Goal: Information Seeking & Learning: Learn about a topic

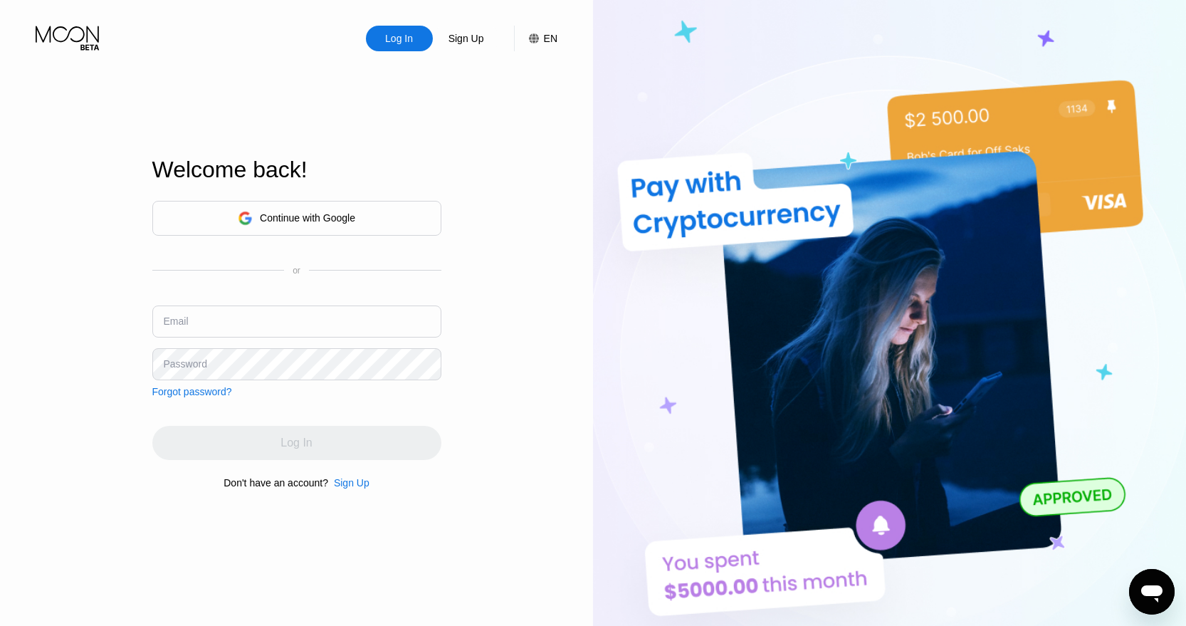
click at [376, 216] on div "Continue with Google" at bounding box center [296, 218] width 289 height 35
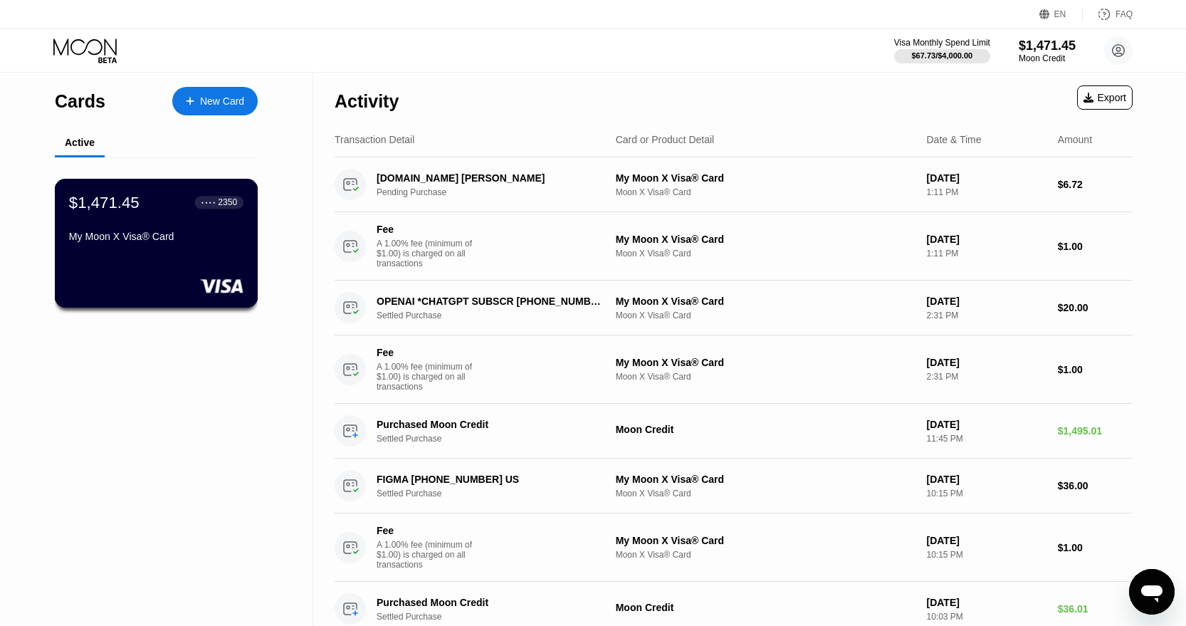
click at [203, 218] on div "$1,471.45 ● ● ● ● 2350 My Moon X Visa® Card" at bounding box center [156, 220] width 174 height 55
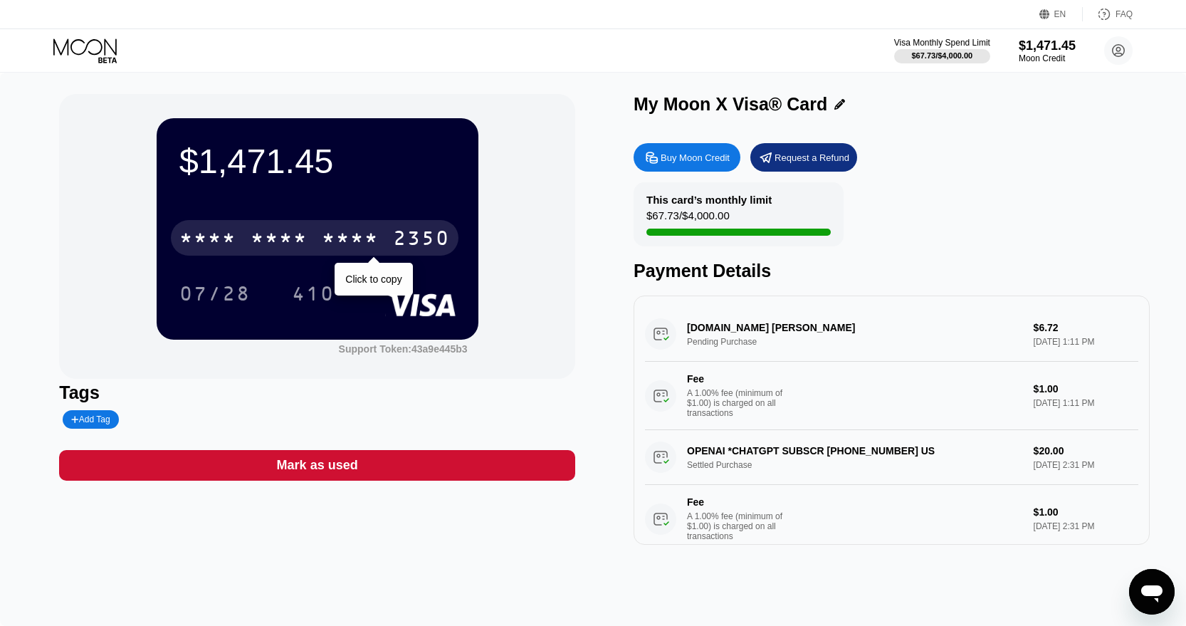
click at [365, 229] on div "* * * *" at bounding box center [350, 239] width 57 height 23
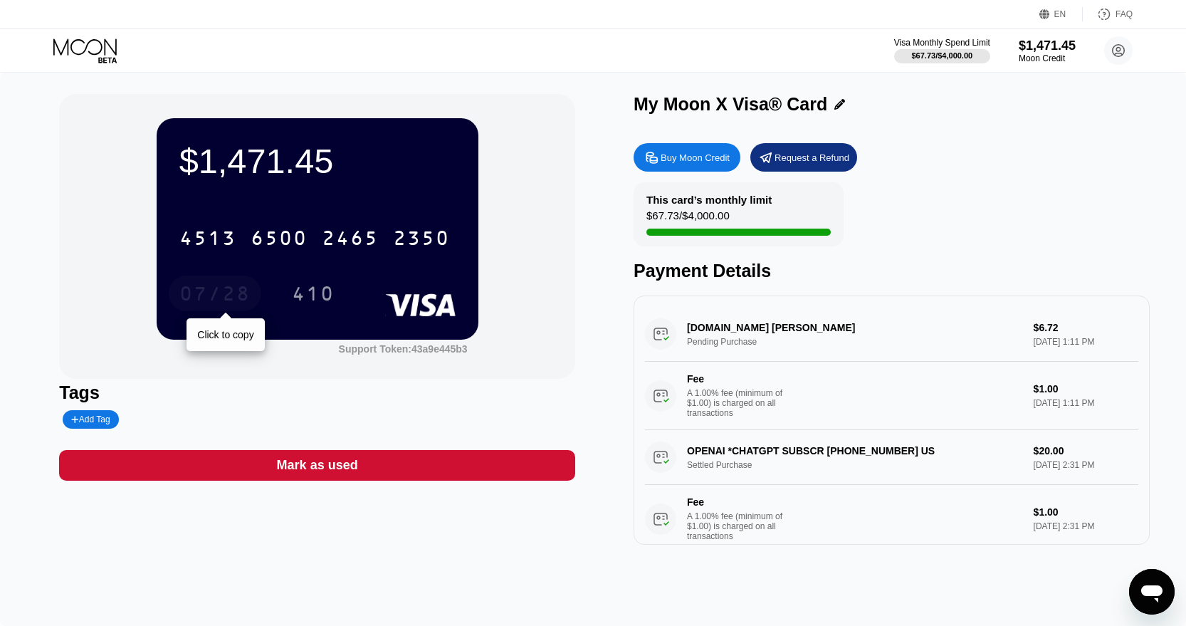
click at [219, 284] on div "07/28" at bounding box center [214, 295] width 71 height 23
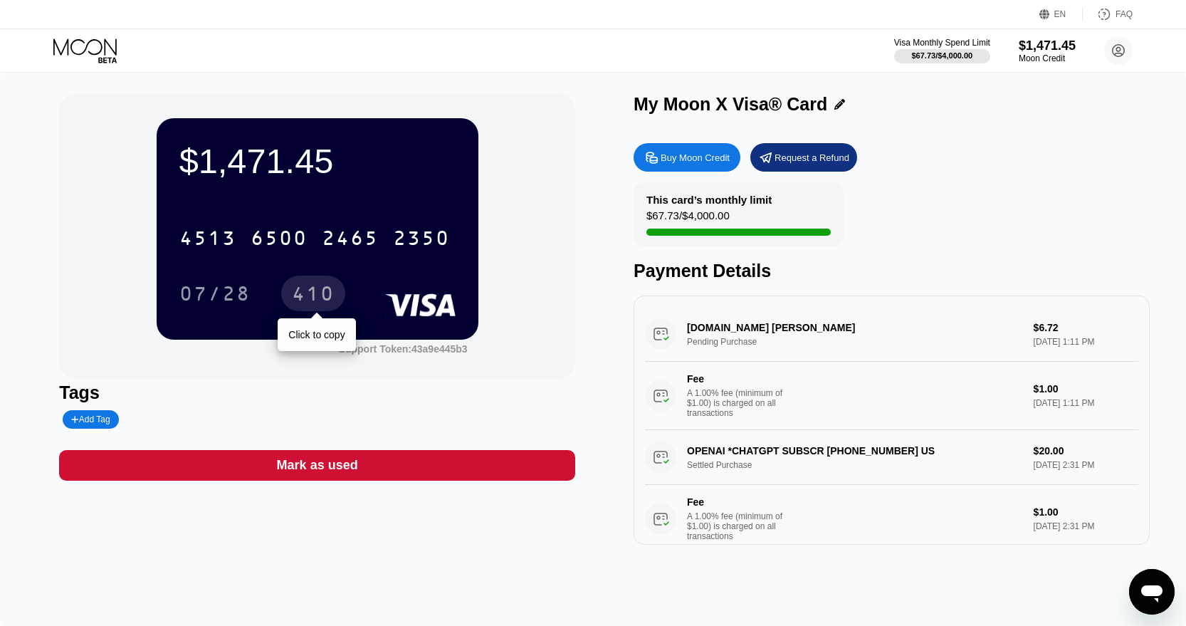
click at [329, 293] on div "410" at bounding box center [313, 295] width 43 height 23
click at [110, 48] on icon at bounding box center [86, 50] width 66 height 25
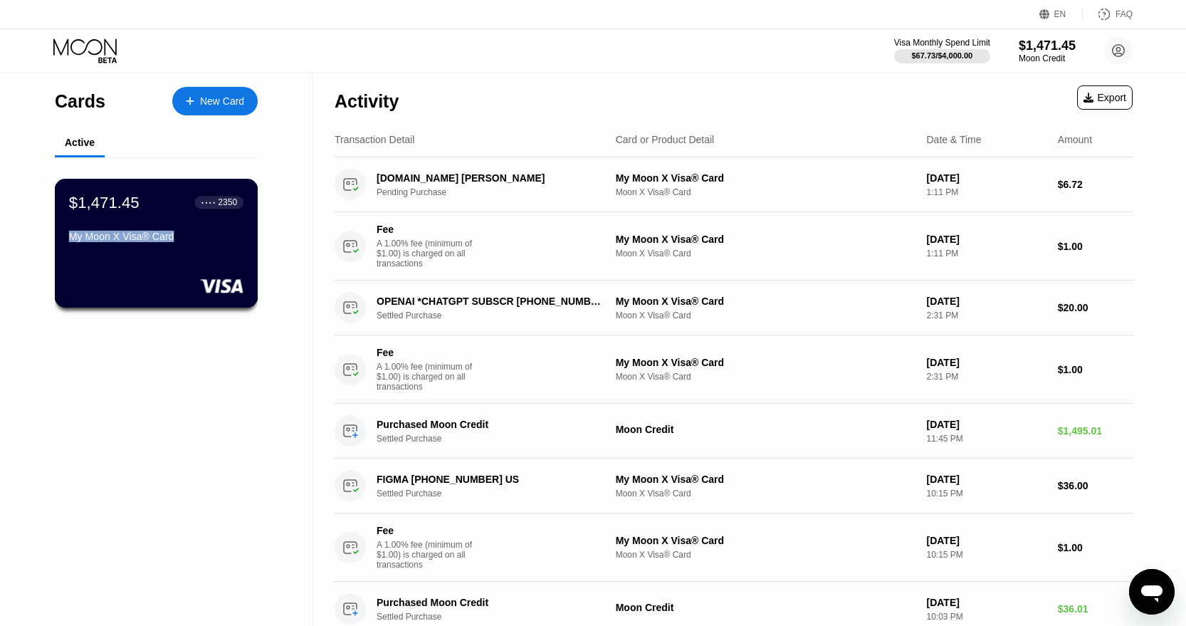
drag, startPoint x: 70, startPoint y: 240, endPoint x: 179, endPoint y: 238, distance: 109.6
click at [179, 238] on div "My Moon X Visa® Card" at bounding box center [156, 236] width 174 height 11
copy div "My Moon X Visa® Card"
click at [112, 50] on icon at bounding box center [86, 50] width 66 height 25
click at [144, 209] on div "$1,471.45 ● ● ● ● 2350" at bounding box center [156, 202] width 174 height 19
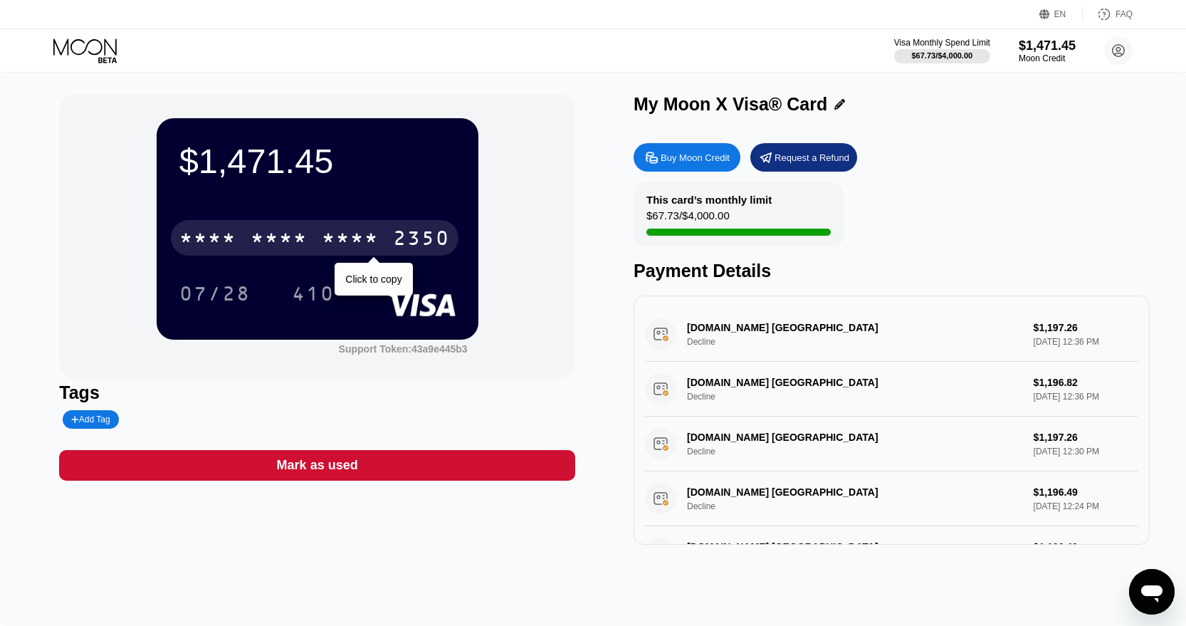
click at [331, 241] on div "* * * *" at bounding box center [350, 239] width 57 height 23
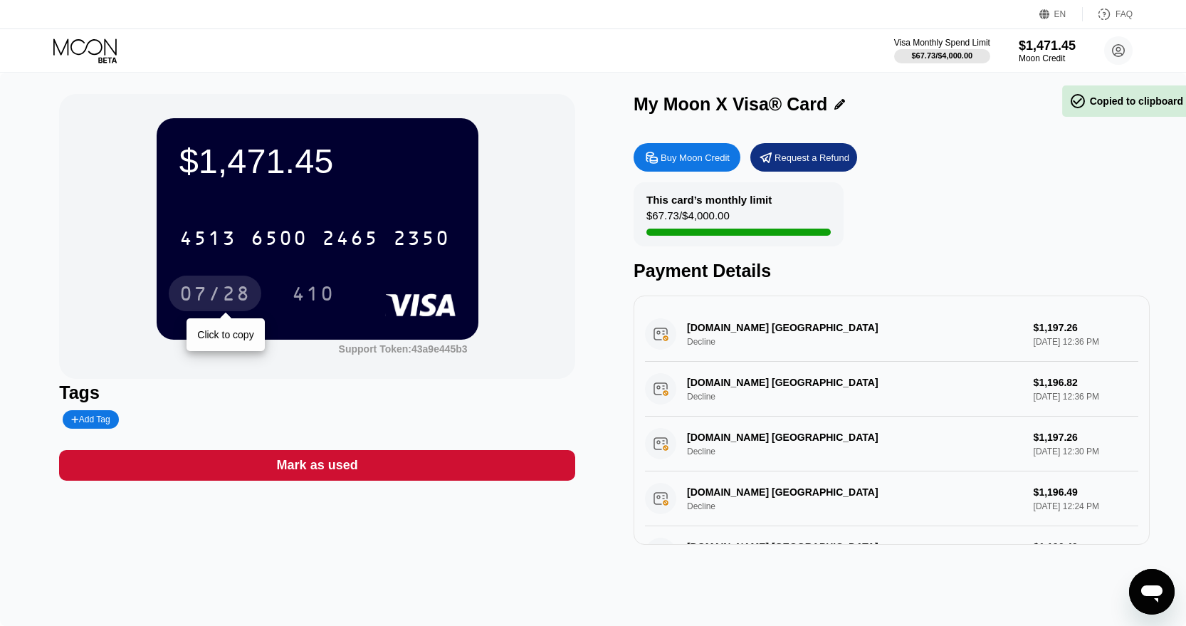
click at [227, 285] on div "07/28" at bounding box center [214, 295] width 71 height 23
click at [231, 290] on div "07/28" at bounding box center [214, 295] width 71 height 23
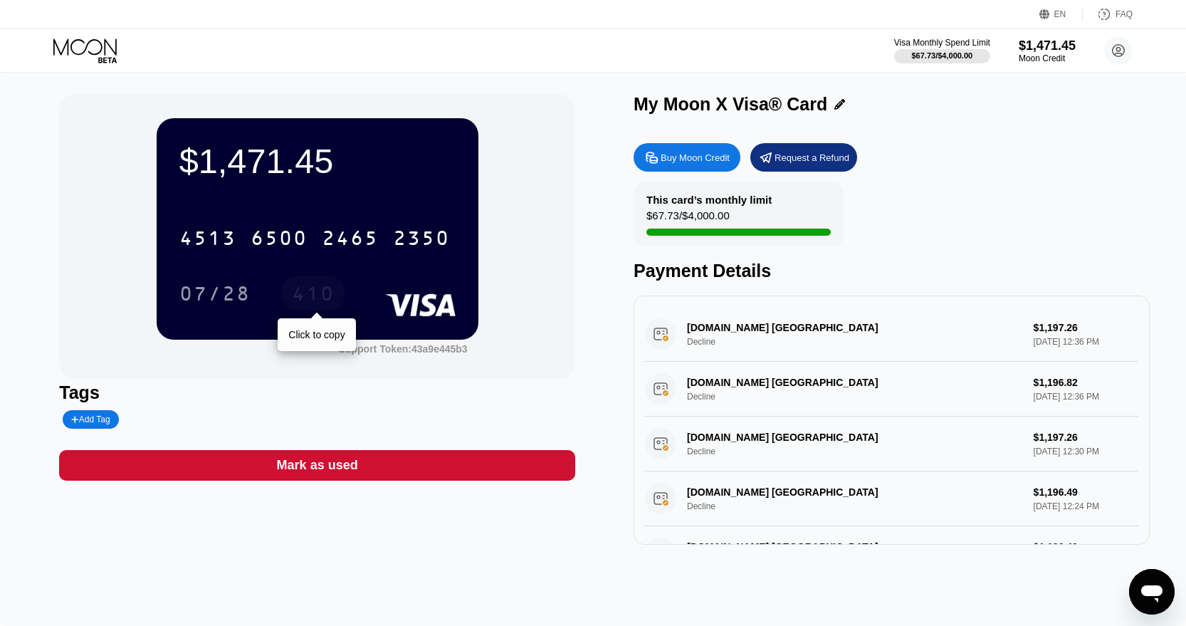
click at [312, 299] on div "410" at bounding box center [313, 295] width 43 height 23
click at [70, 38] on icon at bounding box center [86, 50] width 66 height 25
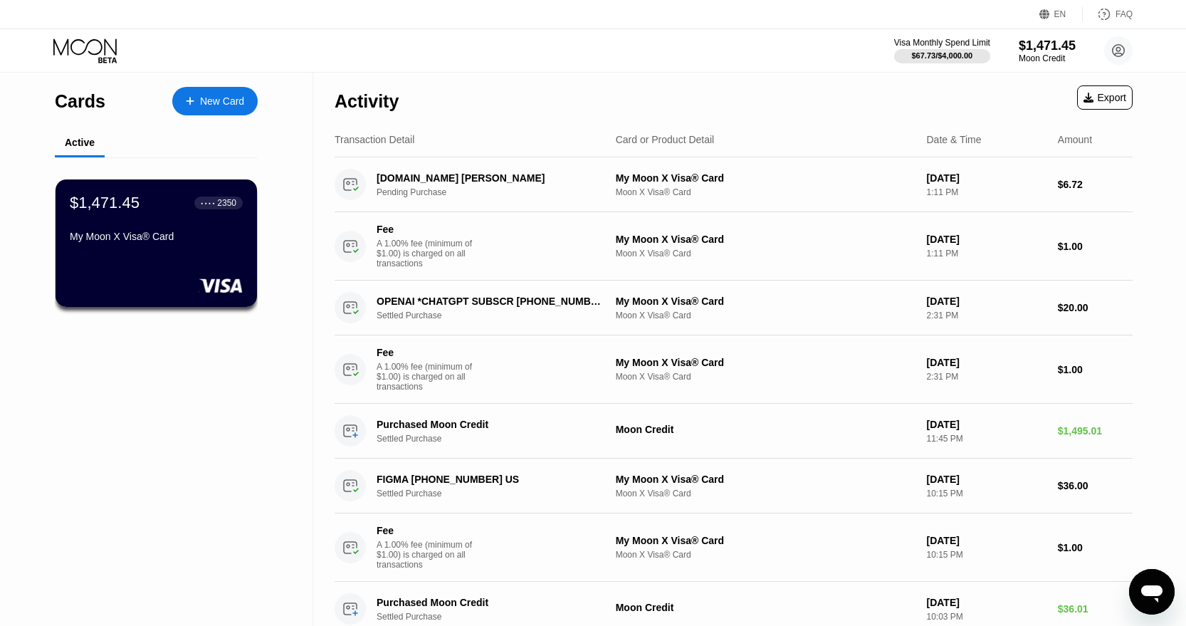
click at [1118, 16] on div "FAQ" at bounding box center [1123, 14] width 17 height 10
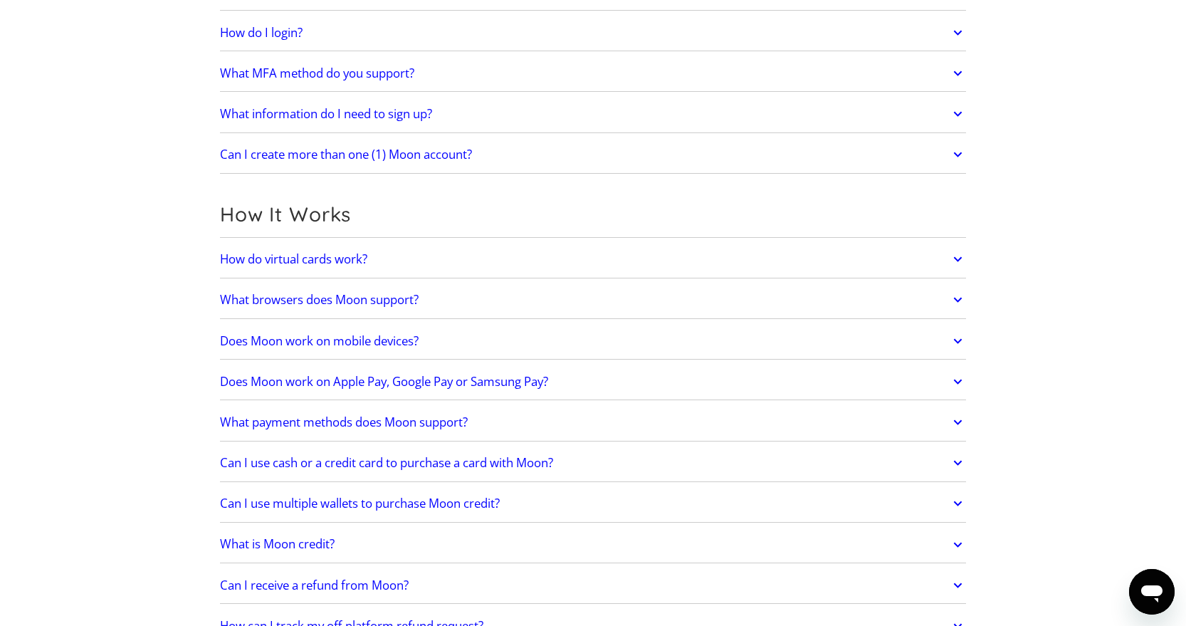
scroll to position [235, 0]
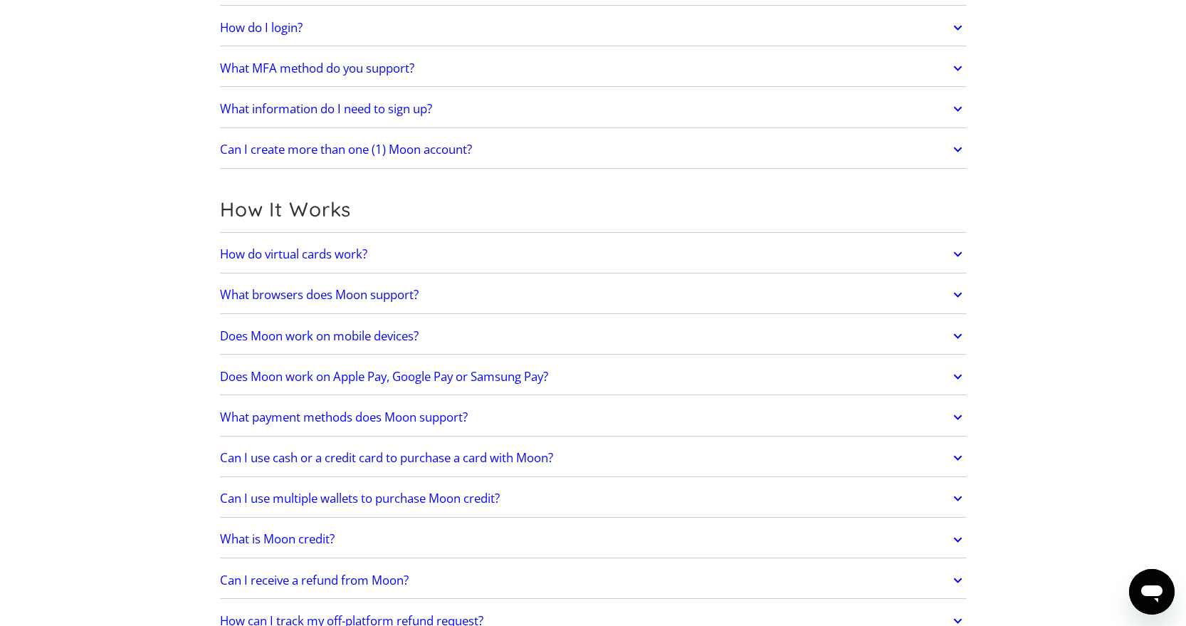
click at [351, 369] on h2 "Does Moon work on Apple Pay, Google Pay or Samsung Pay?" at bounding box center [384, 376] width 328 height 14
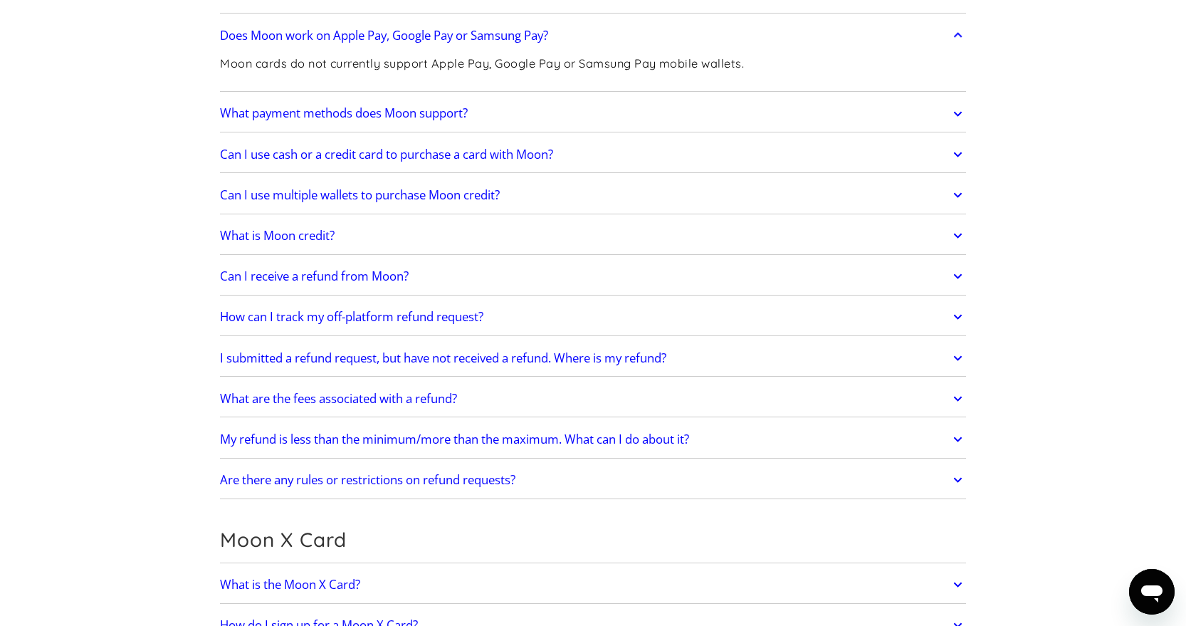
scroll to position [575, 0]
click at [557, 163] on link "Can I use cash or a credit card to purchase a card with Moon?" at bounding box center [593, 155] width 746 height 30
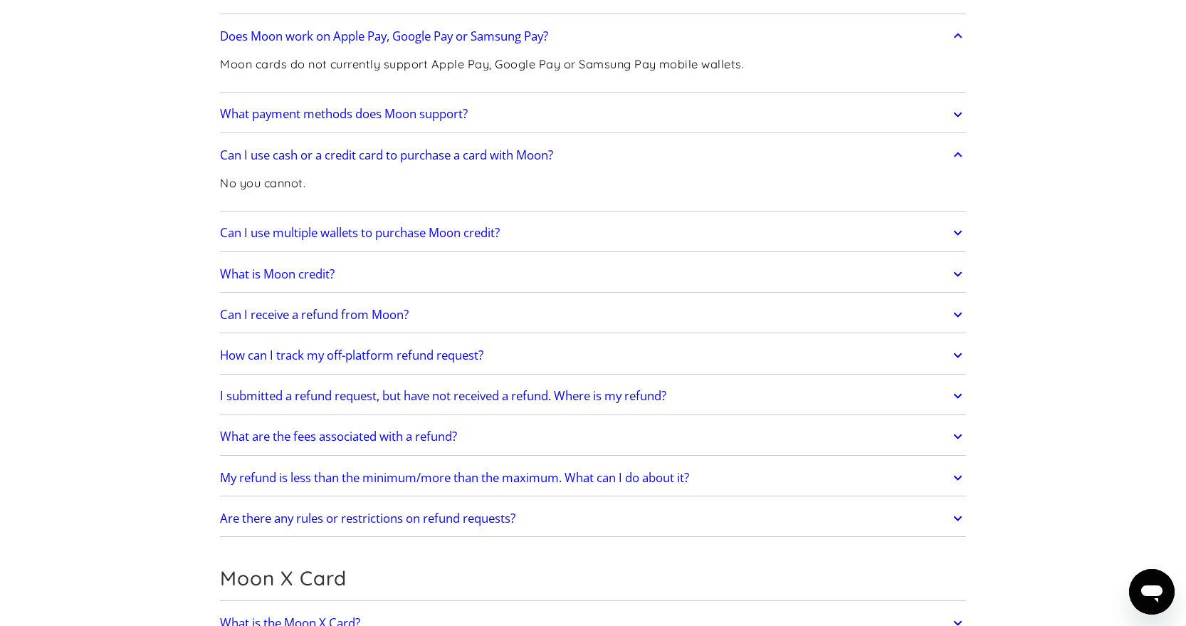
click at [460, 233] on h2 "Can I use multiple wallets to purchase Moon credit?" at bounding box center [360, 233] width 280 height 14
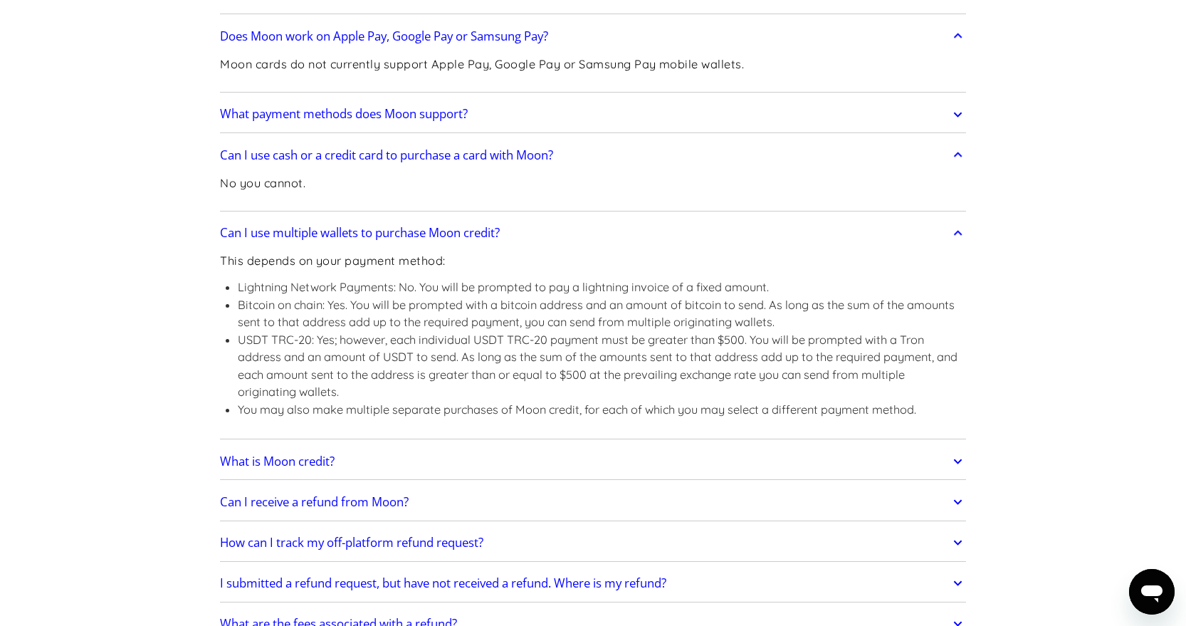
click at [438, 236] on h2 "Can I use multiple wallets to purchase Moon credit?" at bounding box center [360, 233] width 280 height 14
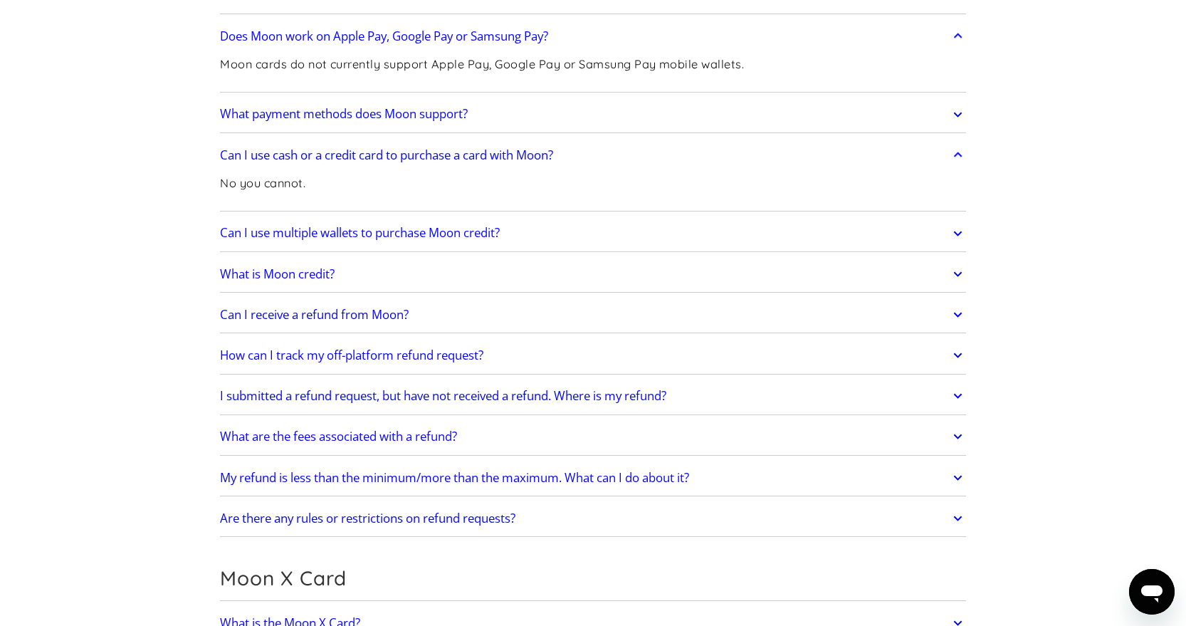
click at [437, 238] on h2 "Can I use multiple wallets to purchase Moon credit?" at bounding box center [360, 233] width 280 height 14
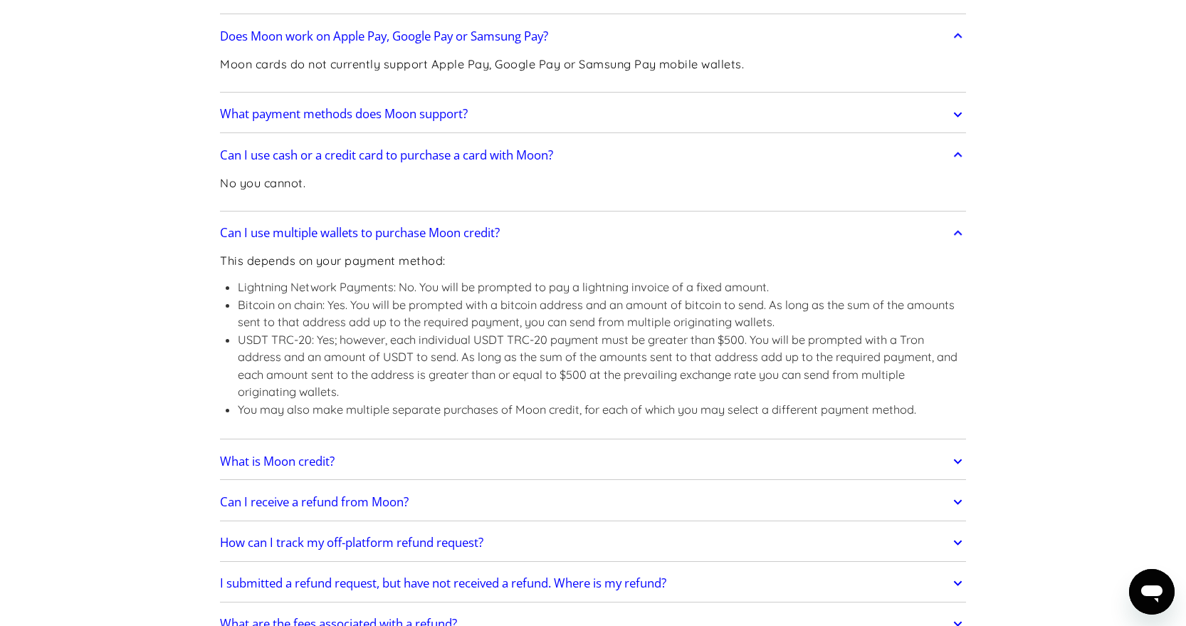
click at [437, 238] on h2 "Can I use multiple wallets to purchase Moon credit?" at bounding box center [360, 233] width 280 height 14
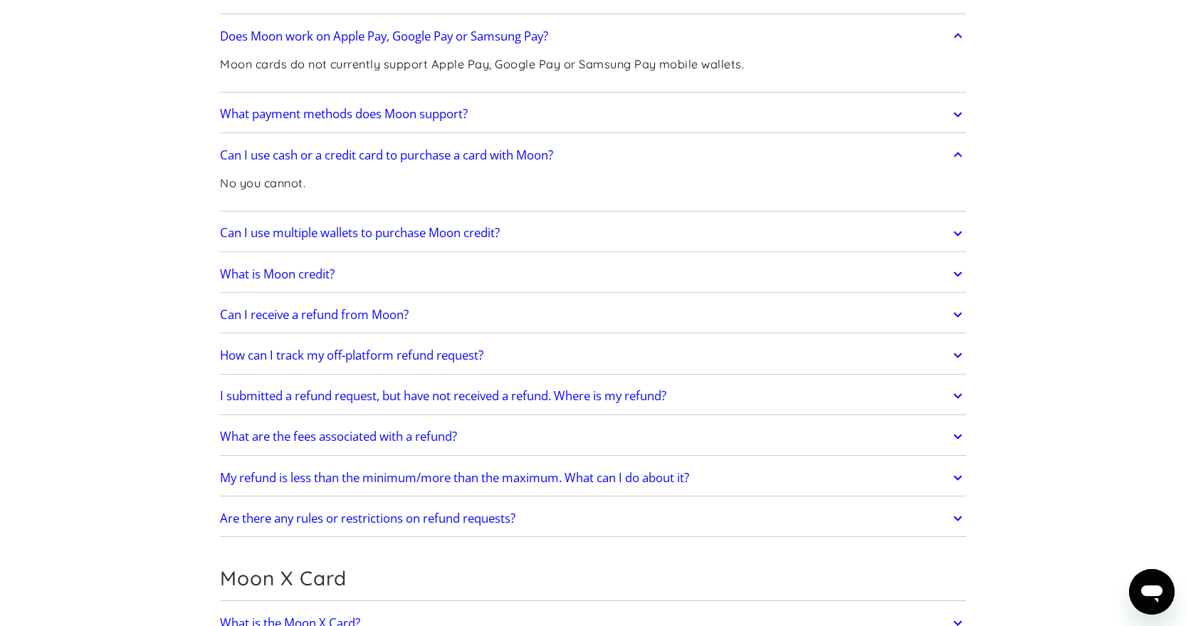
click at [437, 238] on h2 "Can I use multiple wallets to purchase Moon credit?" at bounding box center [360, 233] width 280 height 14
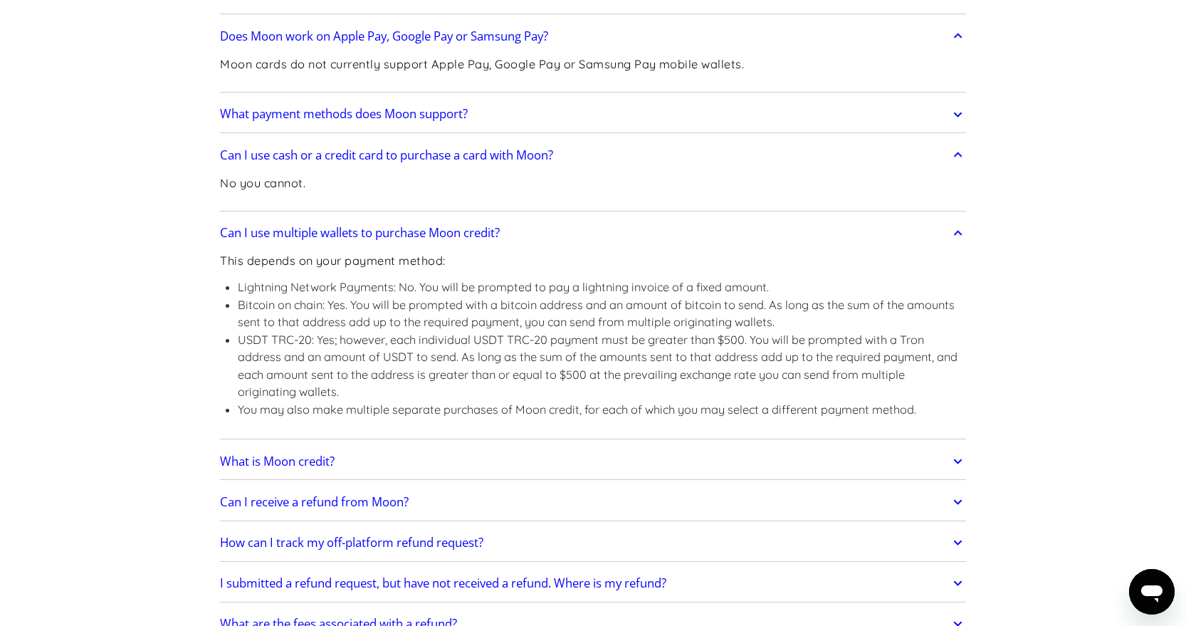
click at [438, 237] on h2 "Can I use multiple wallets to purchase Moon credit?" at bounding box center [360, 233] width 280 height 14
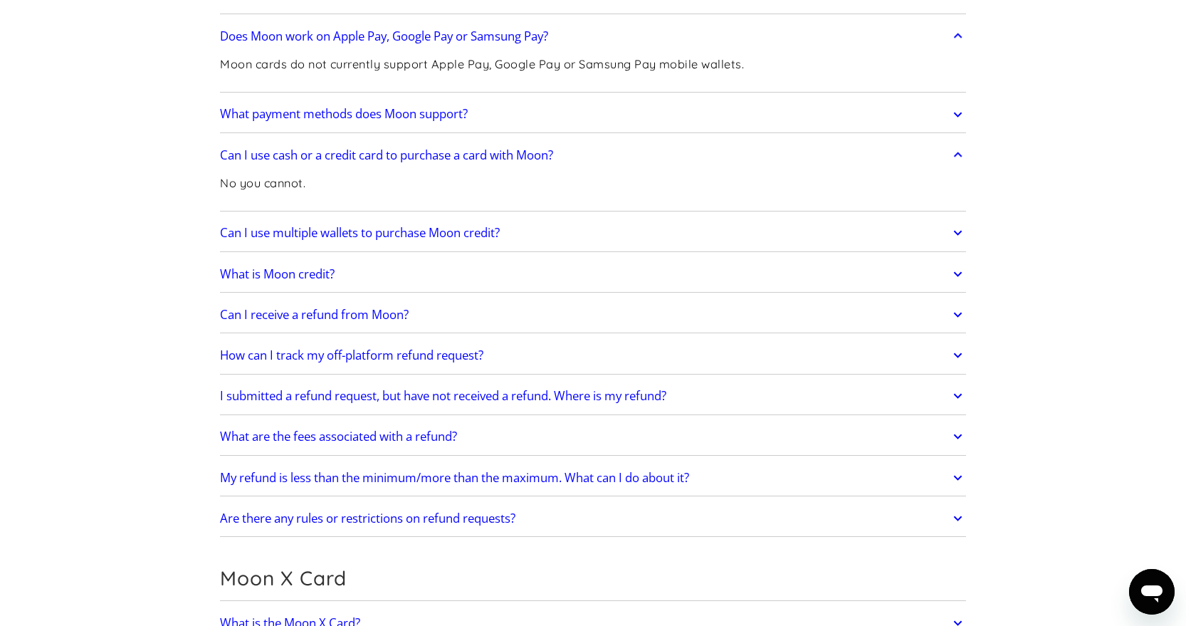
click at [339, 265] on link "What is Moon credit?" at bounding box center [593, 274] width 746 height 30
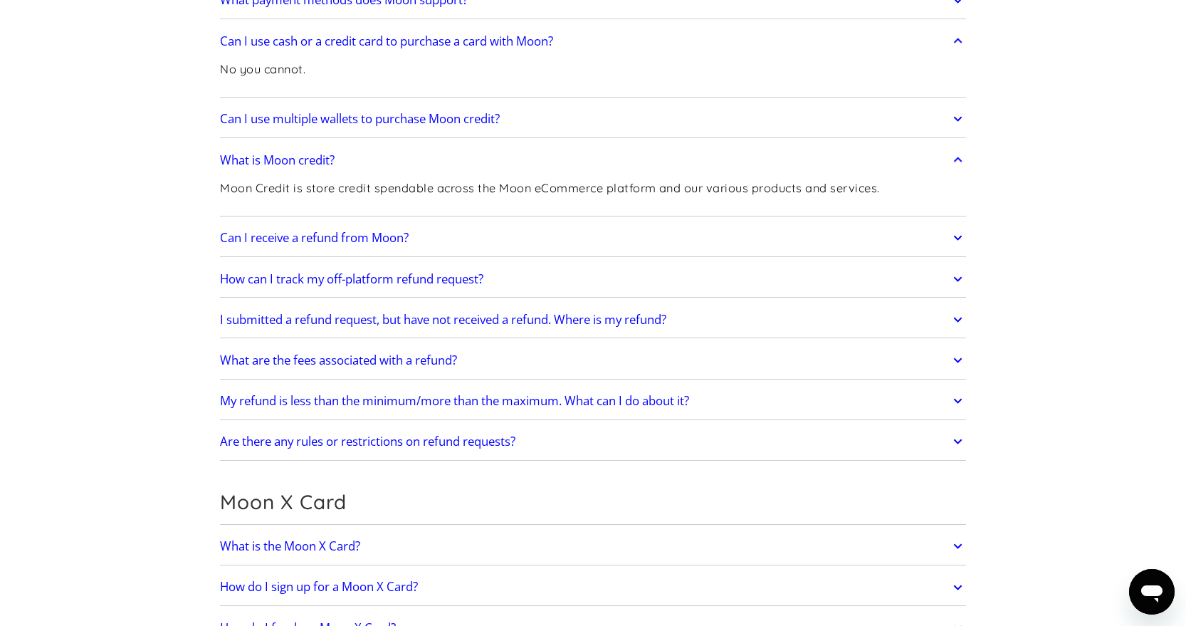
scroll to position [690, 0]
click at [334, 231] on h2 "Can I receive a refund from Moon?" at bounding box center [314, 237] width 189 height 14
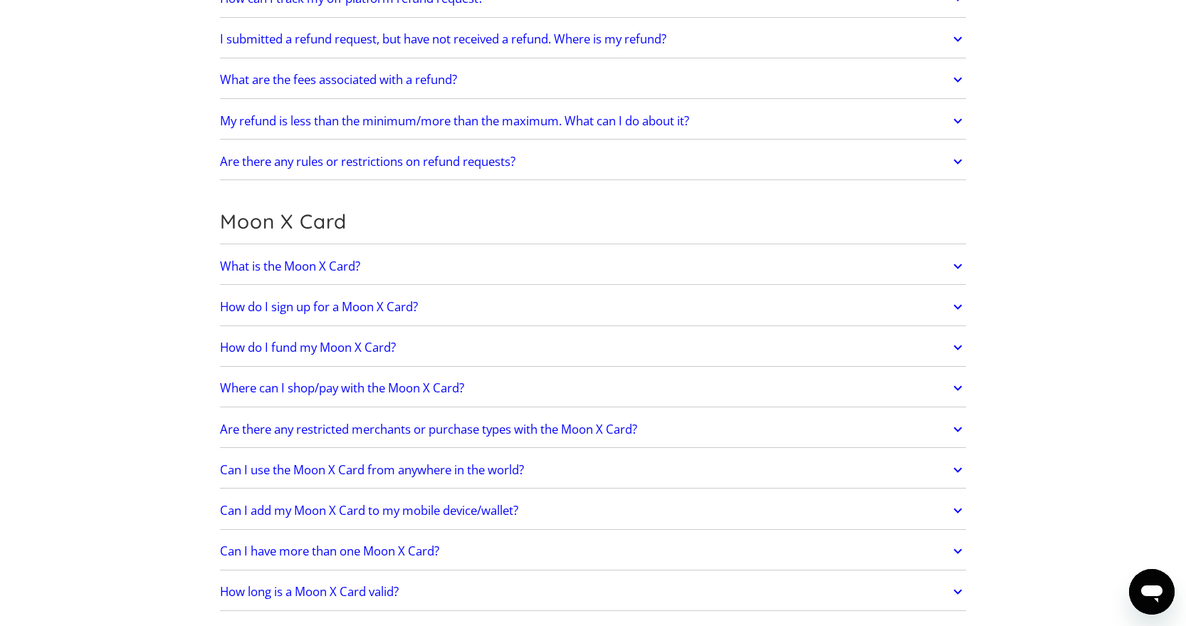
scroll to position [1149, 0]
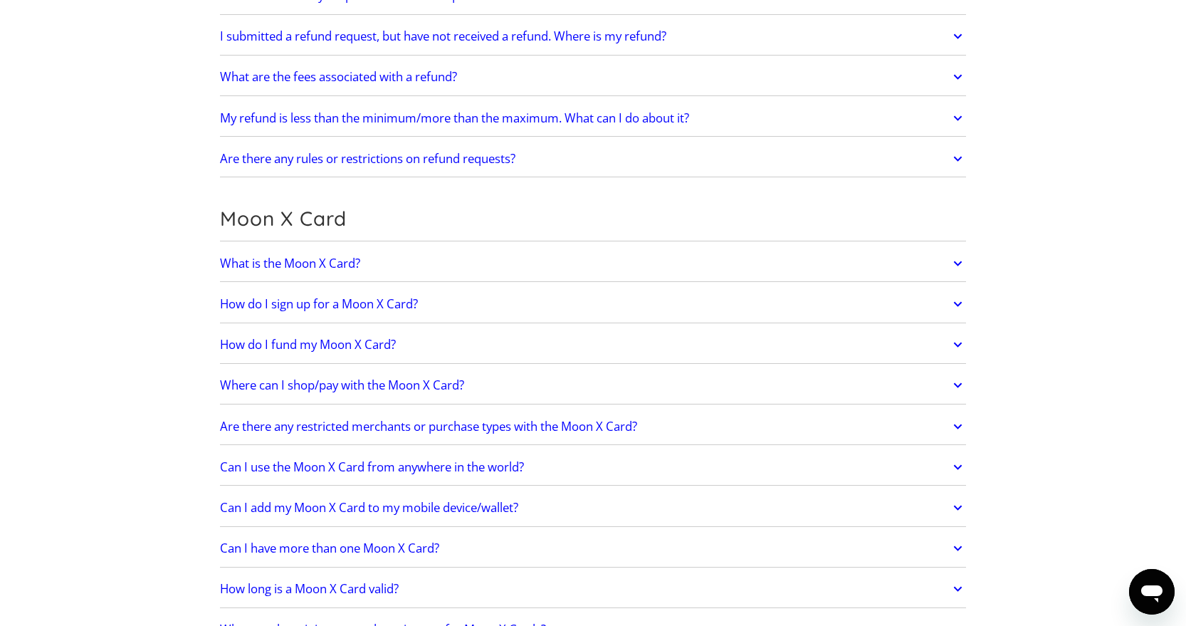
click at [263, 259] on h2 "What is the Moon X Card?" at bounding box center [290, 263] width 140 height 14
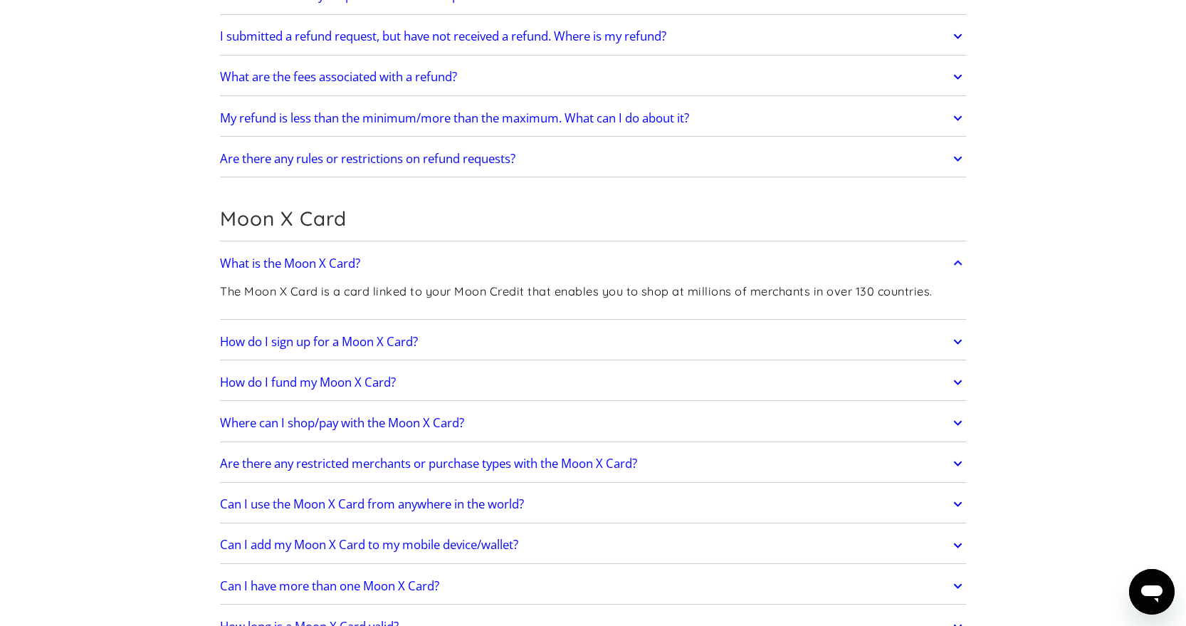
click at [944, 261] on link "What is the Moon X Card?" at bounding box center [593, 263] width 746 height 30
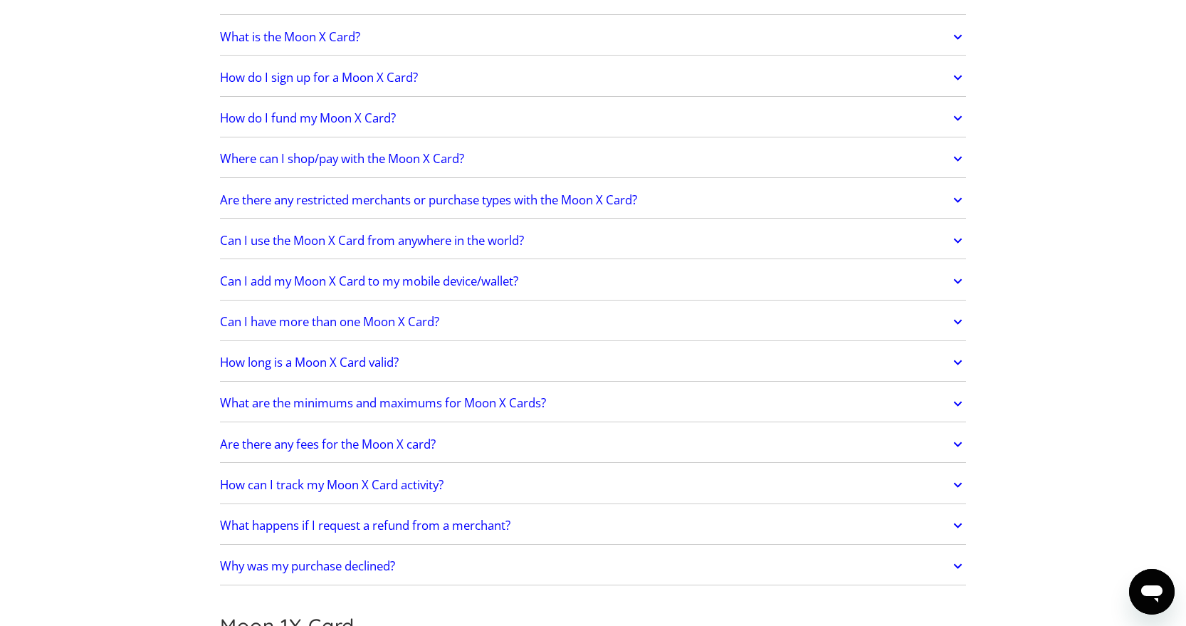
scroll to position [1403, 0]
